Goal: Information Seeking & Learning: Check status

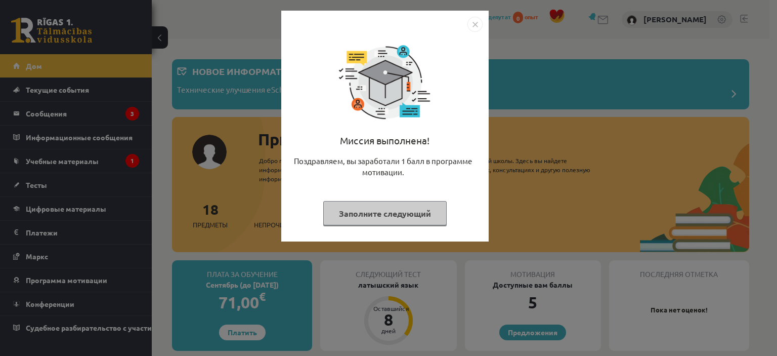
click at [469, 26] on img "Закрывать" at bounding box center [474, 24] width 15 height 15
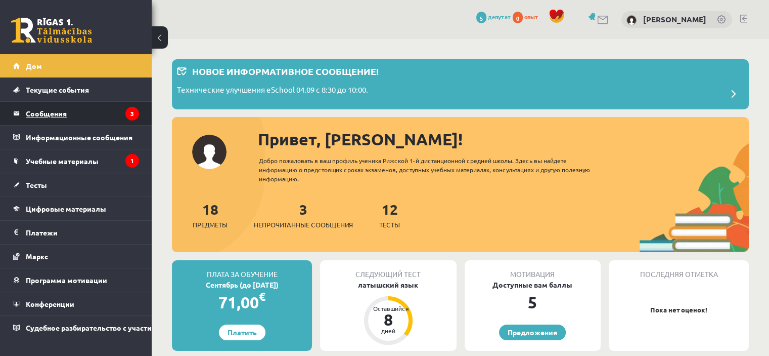
click at [80, 112] on legend "Сообщения 3" at bounding box center [82, 113] width 113 height 23
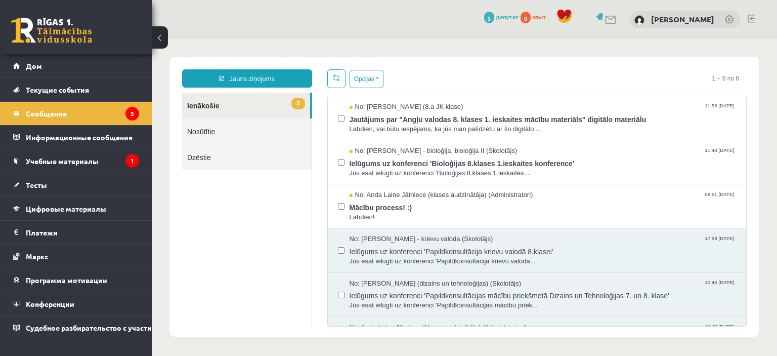
click at [268, 105] on link "3 Ienākošie" at bounding box center [246, 106] width 128 height 26
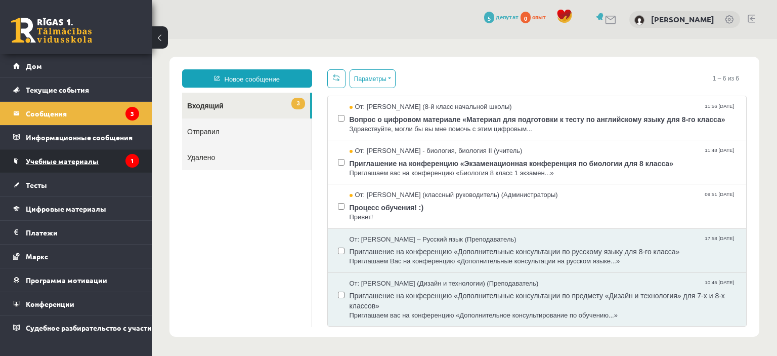
click at [87, 164] on link "Учебные материалы" at bounding box center [76, 160] width 126 height 23
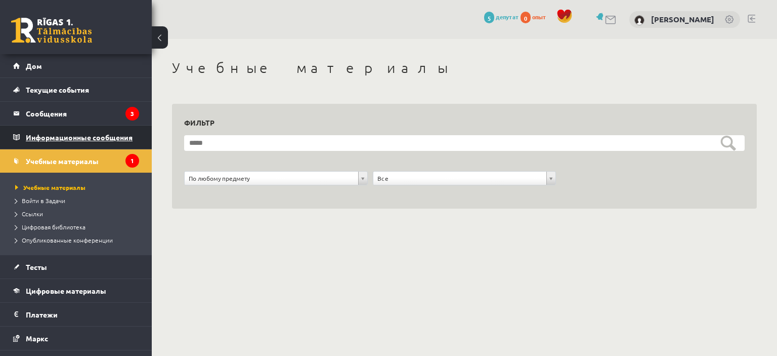
click at [125, 162] on icon "1" at bounding box center [132, 161] width 14 height 14
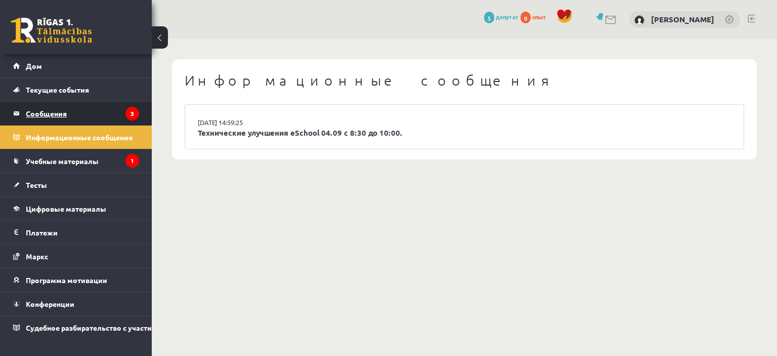
click at [89, 114] on legend "Сообщения 3" at bounding box center [82, 113] width 113 height 23
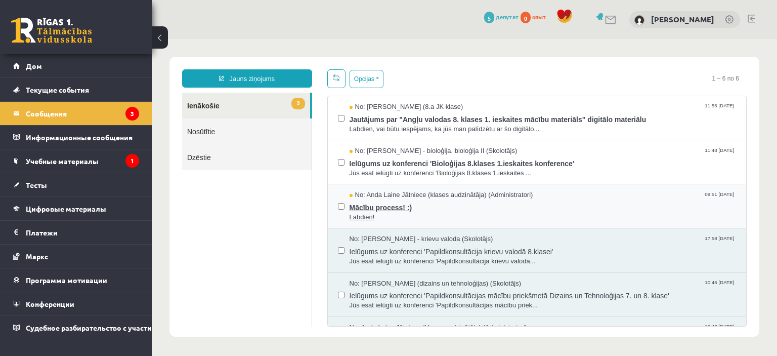
click at [397, 206] on span "Mācību process! :)" at bounding box center [543, 206] width 387 height 13
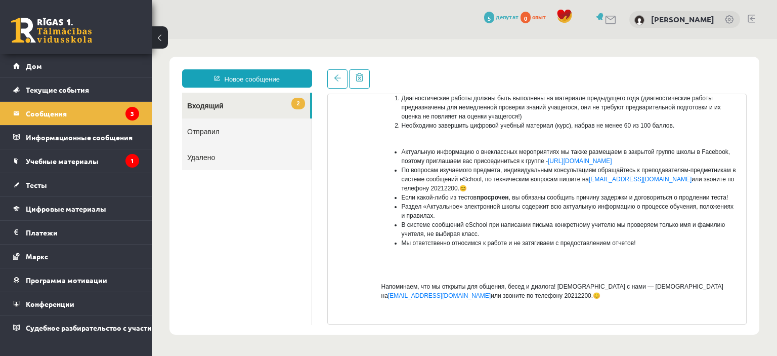
scroll to position [202, 0]
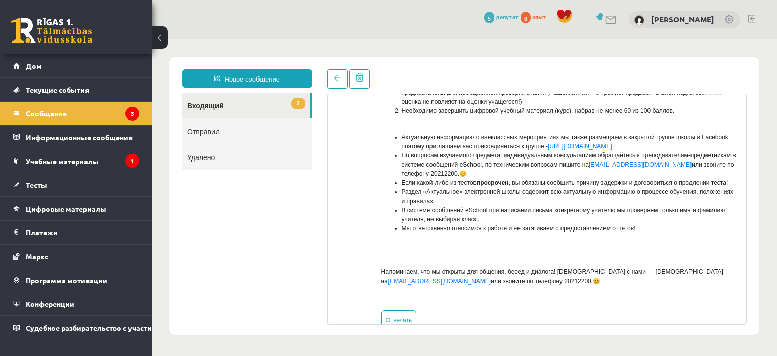
click at [271, 98] on link "2 Входящий" at bounding box center [246, 106] width 128 height 26
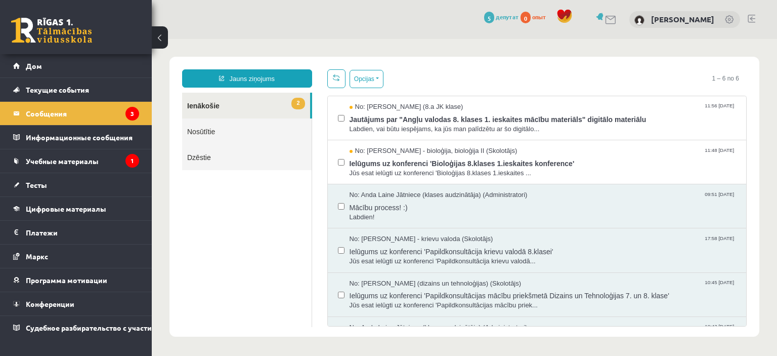
scroll to position [0, 0]
click at [414, 159] on span "Ielūgums uz konferenci 'Bioloģijas 8.klases 1.ieskaites konference'" at bounding box center [543, 162] width 387 height 13
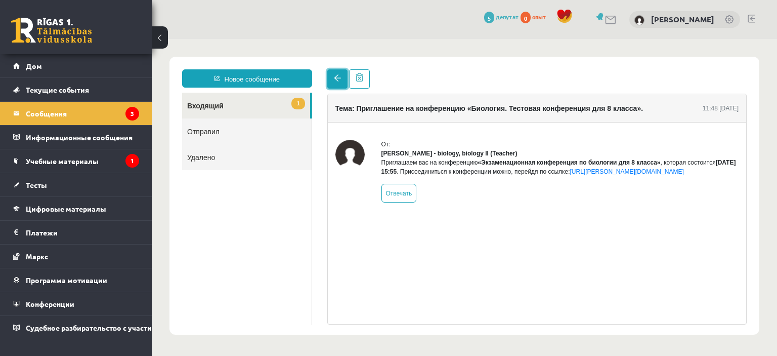
click at [331, 80] on link at bounding box center [337, 78] width 20 height 19
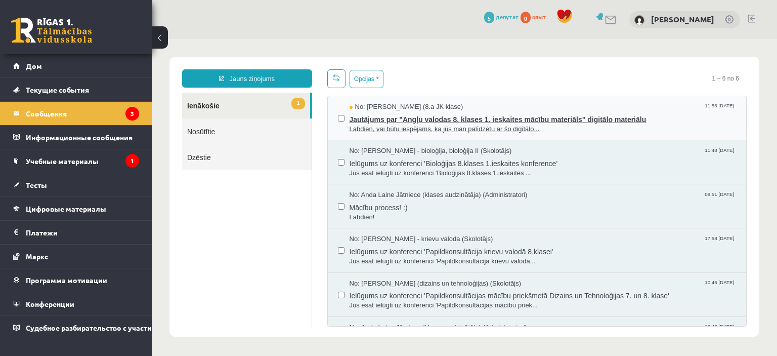
click at [415, 110] on span "No: [PERSON_NAME] (8.a JK klase)" at bounding box center [407, 107] width 114 height 10
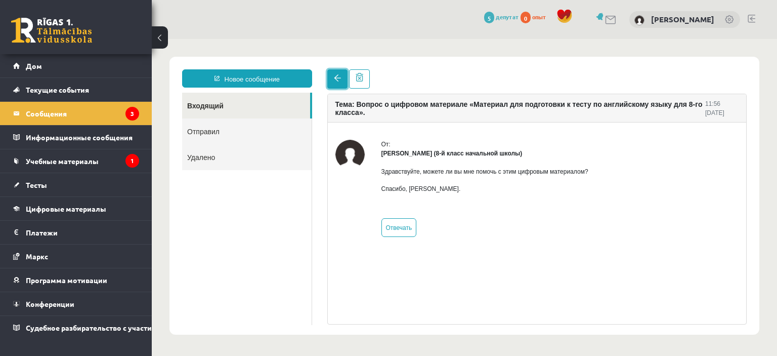
click at [334, 83] on link at bounding box center [337, 78] width 20 height 19
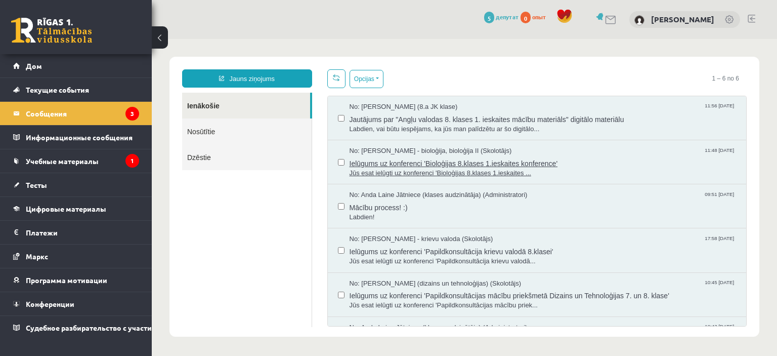
click at [517, 165] on span "Ielūgums uz konferenci 'Bioloģijas 8.klases 1.ieskaites konference'" at bounding box center [543, 162] width 387 height 13
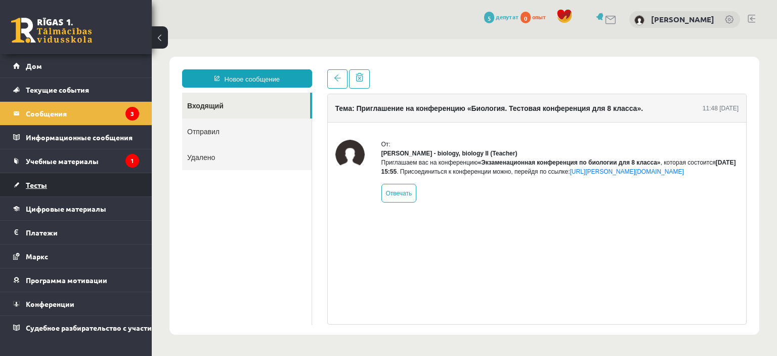
click at [73, 186] on link "Тесты" at bounding box center [76, 184] width 126 height 23
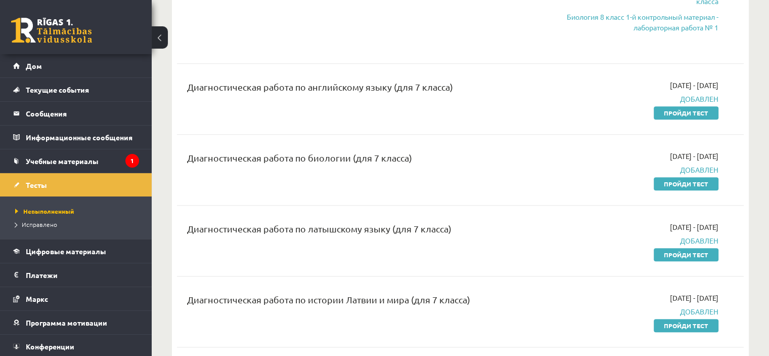
scroll to position [405, 0]
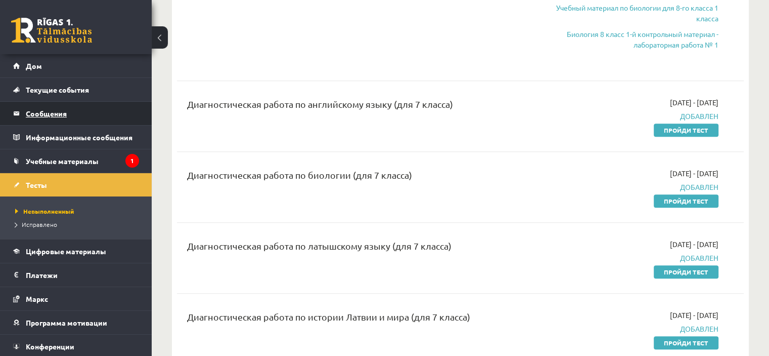
click at [72, 107] on legend "Сообщения 3" at bounding box center [82, 113] width 113 height 23
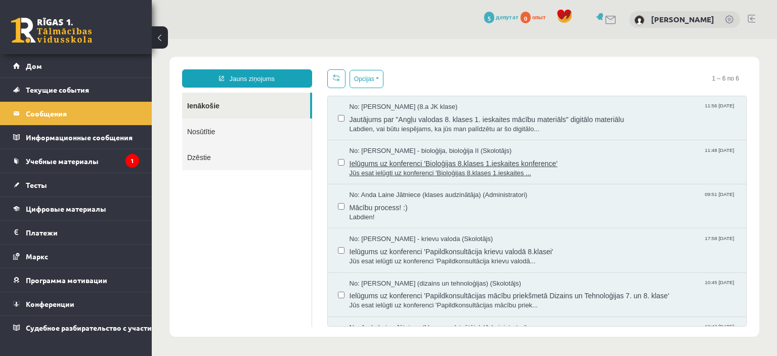
click at [470, 163] on span "Ielūgums uz konferenci 'Bioloģijas 8.klases 1.ieskaites konference'" at bounding box center [543, 162] width 387 height 13
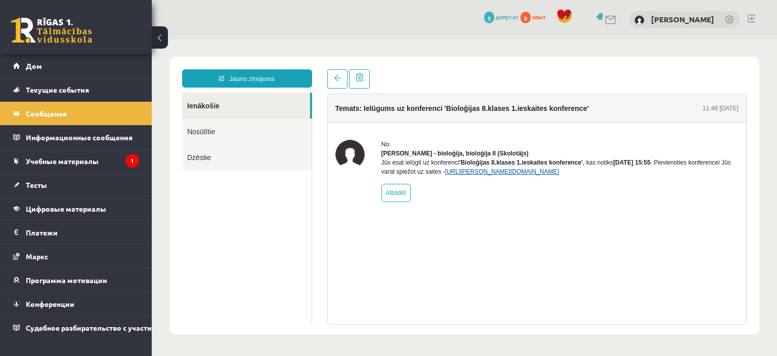
click at [513, 175] on link "[URL][PERSON_NAME][DOMAIN_NAME]" at bounding box center [502, 171] width 114 height 7
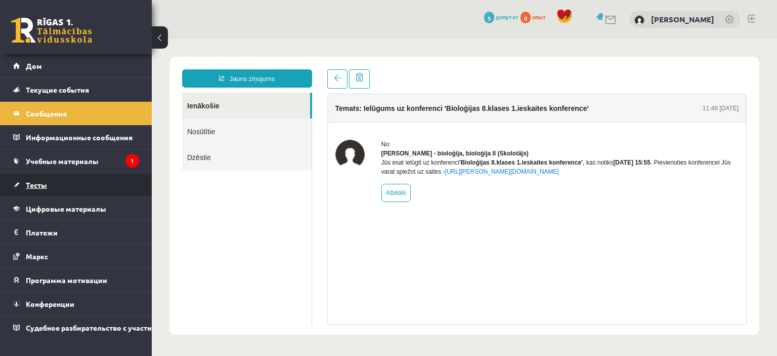
click at [104, 179] on link "Тесты" at bounding box center [76, 184] width 126 height 23
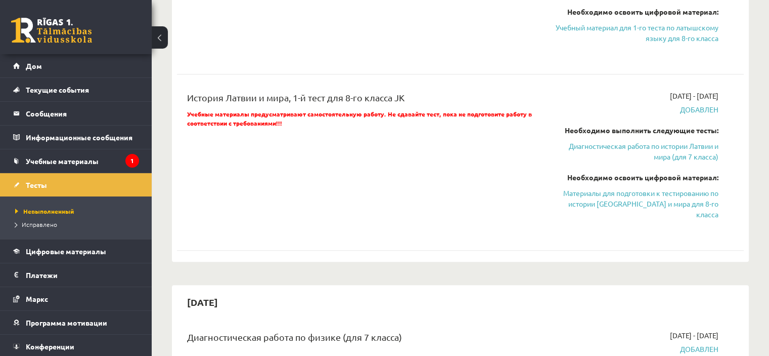
scroll to position [961, 0]
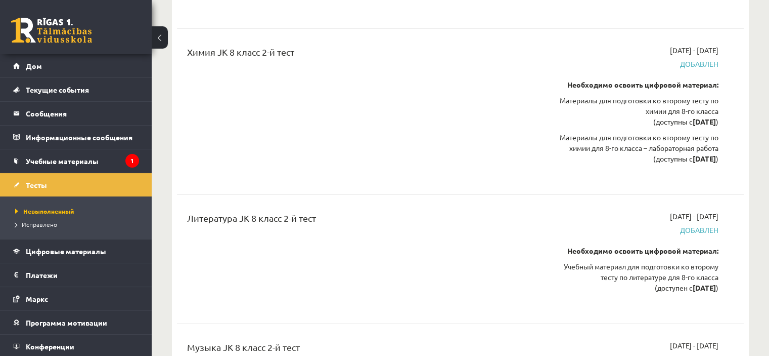
click at [467, 195] on div "Биология JK 8 класс 2-й тест [DATE] - [DATE] Добавлен Необходимо освоить цифров…" at bounding box center [460, 105] width 567 height 1224
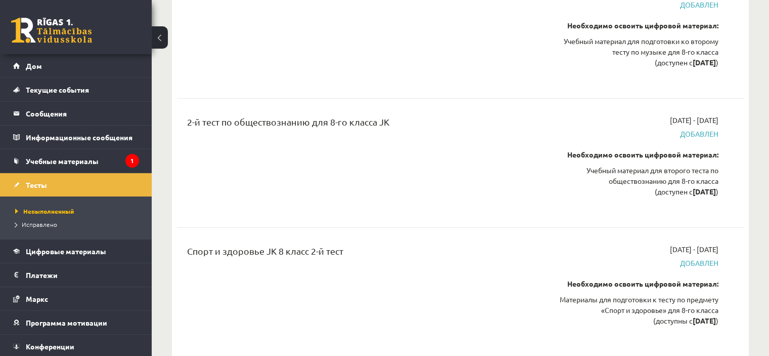
click at [467, 195] on div "2-й тест по обществознанию для 8-го класса JK" at bounding box center [362, 163] width 365 height 96
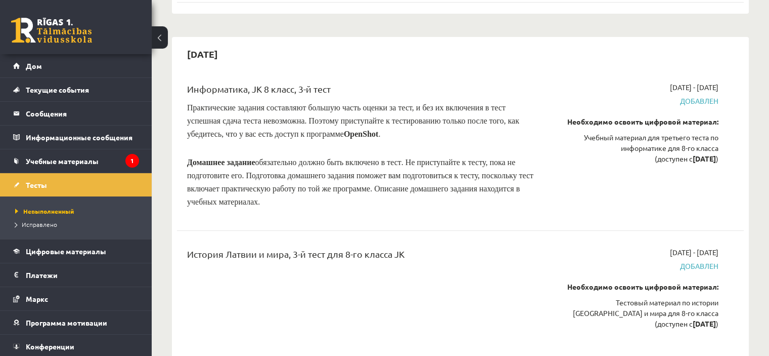
click at [467, 195] on p "Домашнее задание обязательно должно быть включено в тест . Не приступайте к тес…" at bounding box center [362, 177] width 350 height 62
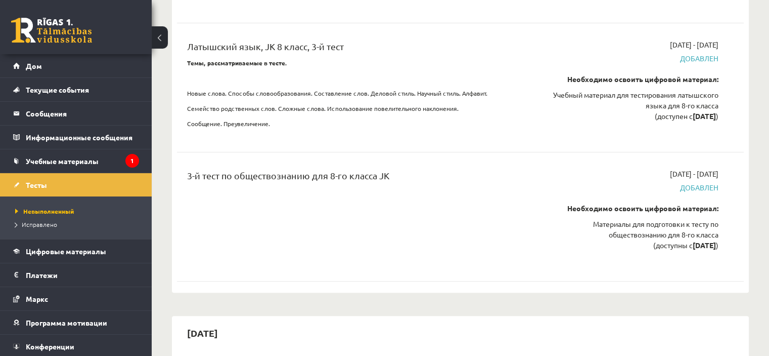
click at [468, 200] on div "3-й тест по обществознанию для 8-го класса JK" at bounding box center [362, 216] width 365 height 96
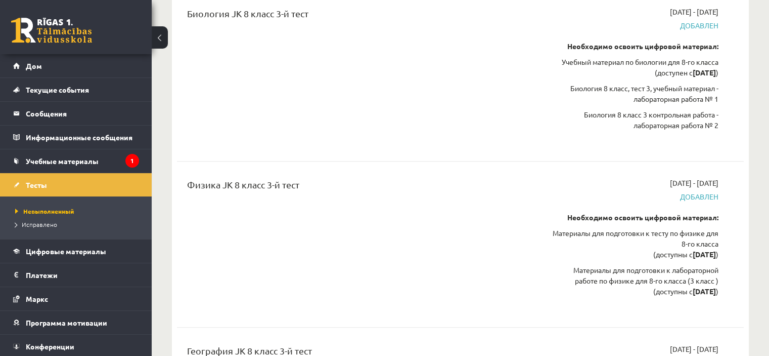
click at [469, 201] on div "Физика JK 8 класс 3-й тест" at bounding box center [362, 244] width 365 height 133
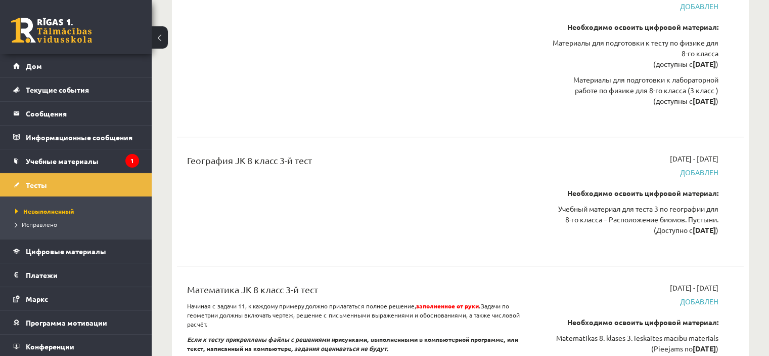
scroll to position [8701, 0]
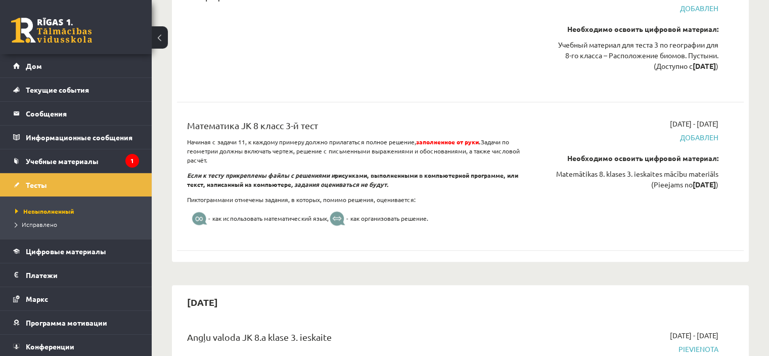
click at [469, 201] on p "Пиктограммами отмечены задания, в которых, помимо решения, оценивается:" at bounding box center [362, 199] width 350 height 9
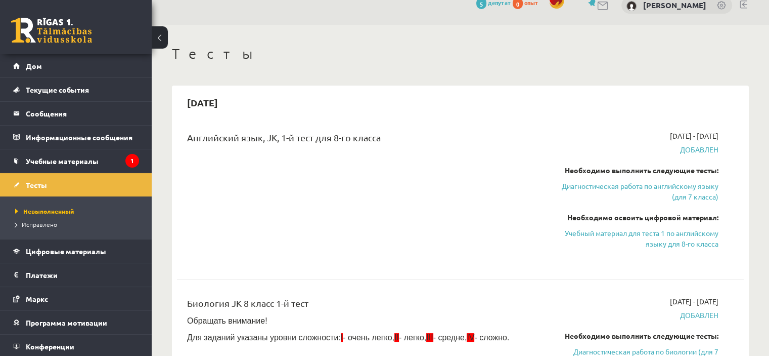
scroll to position [0, 0]
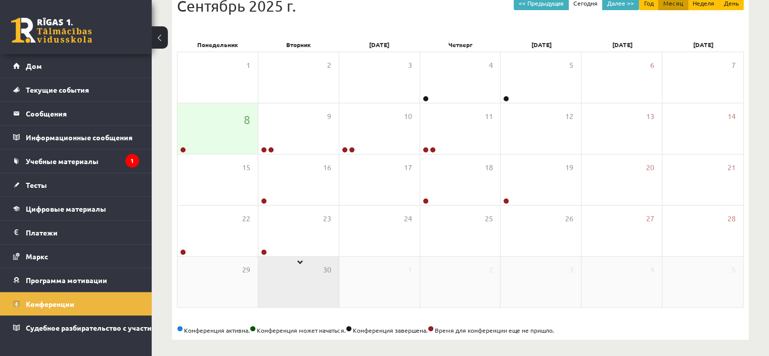
scroll to position [166, 0]
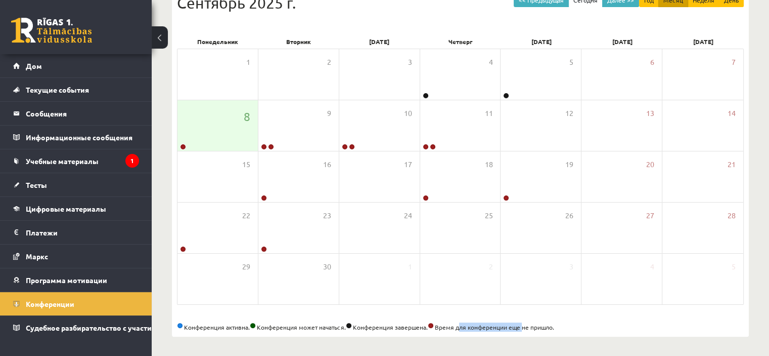
drag, startPoint x: 462, startPoint y: 328, endPoint x: 526, endPoint y: 321, distance: 64.1
click at [526, 322] on div "Конференция активна. Конференция может начаться. Конференция завершена. Время д…" at bounding box center [460, 326] width 567 height 9
click at [579, 320] on div "<< Предыдущая Сегодня Далее >> Год Месяц Неделя День Сентябрь 2025 г. Понедельн…" at bounding box center [460, 161] width 577 height 350
